Goal: Participate in discussion: Engage in conversation with other users on a specific topic

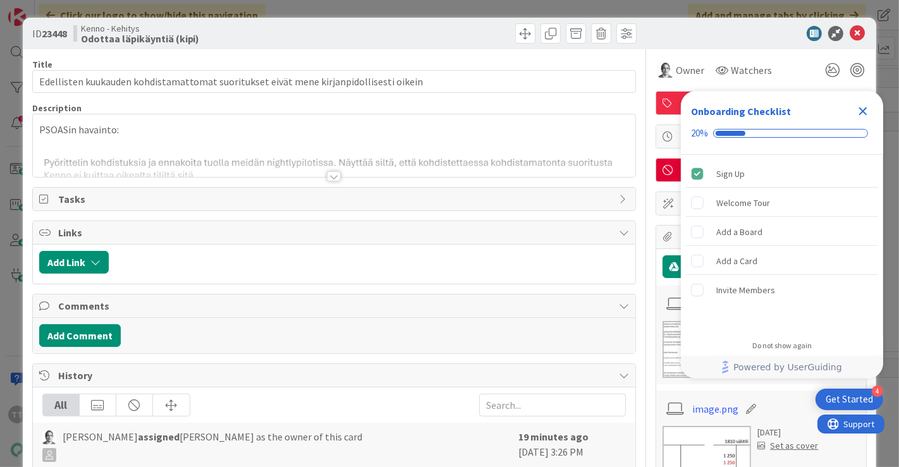
click at [329, 175] on div at bounding box center [334, 176] width 14 height 10
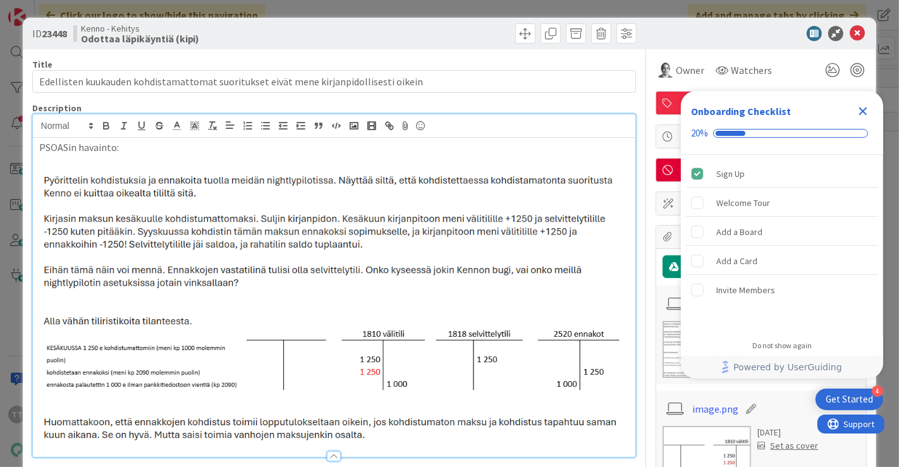
drag, startPoint x: 121, startPoint y: 181, endPoint x: 123, endPoint y: 225, distance: 43.6
click at [123, 225] on img at bounding box center [334, 307] width 591 height 276
click at [303, 150] on p "PSOASin havainto:" at bounding box center [334, 147] width 591 height 15
click at [860, 113] on icon "Close Checklist" at bounding box center [862, 111] width 15 height 15
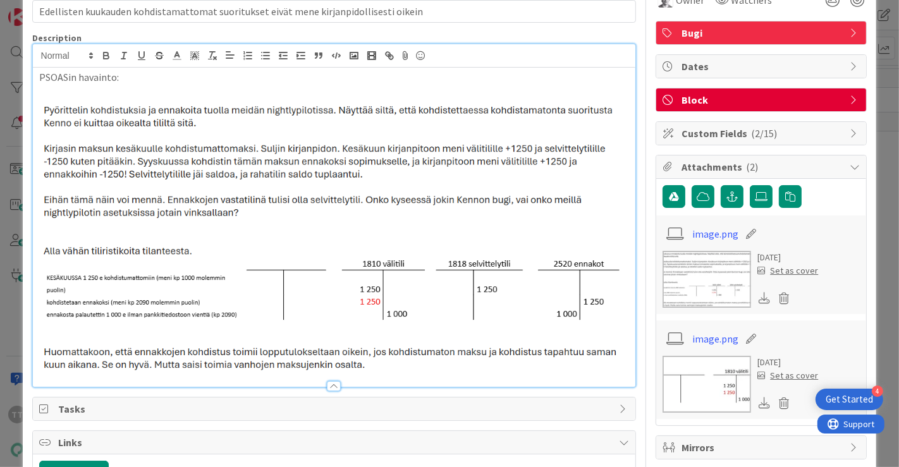
scroll to position [140, 0]
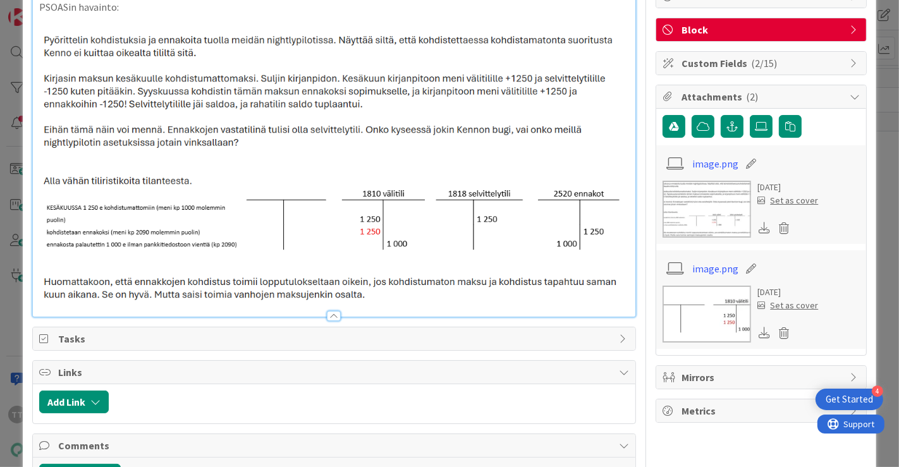
drag, startPoint x: 181, startPoint y: 100, endPoint x: 182, endPoint y: 136, distance: 36.0
click at [182, 134] on img at bounding box center [334, 166] width 591 height 276
click at [182, 136] on img at bounding box center [334, 166] width 591 height 276
click at [235, 57] on img at bounding box center [334, 166] width 591 height 276
click at [211, 15] on p at bounding box center [334, 22] width 591 height 15
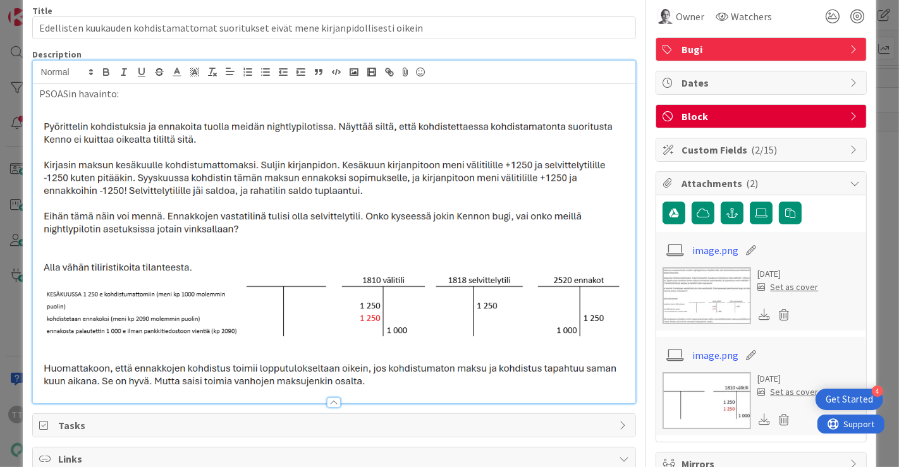
scroll to position [0, 0]
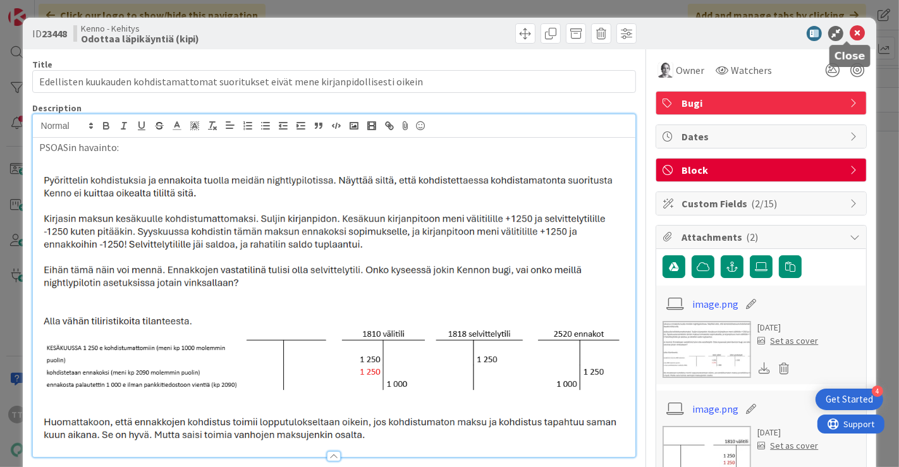
click at [850, 32] on icon at bounding box center [857, 33] width 15 height 15
